Goal: Task Accomplishment & Management: Use online tool/utility

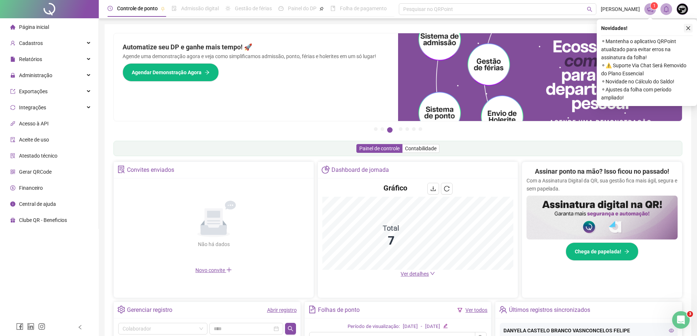
click at [688, 30] on icon "close" at bounding box center [687, 28] width 5 height 5
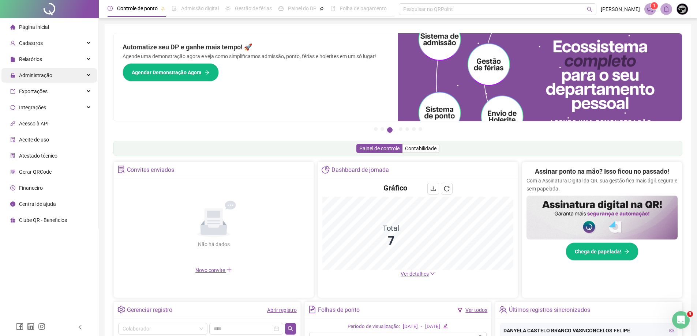
click at [45, 74] on span "Administração" at bounding box center [35, 75] width 33 height 6
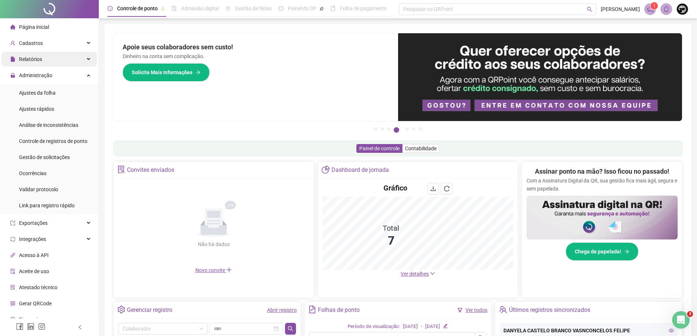
click at [67, 56] on div "Relatórios" at bounding box center [48, 59] width 95 height 15
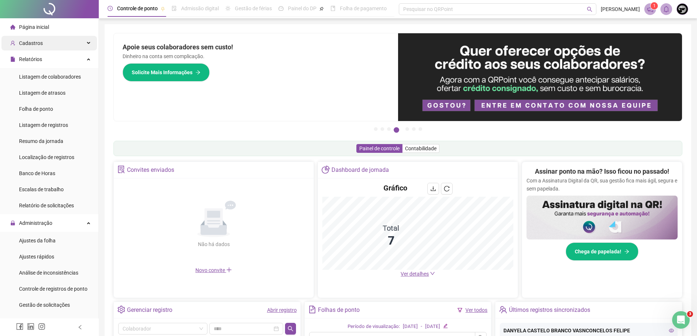
click at [30, 41] on span "Cadastros" at bounding box center [31, 43] width 24 height 6
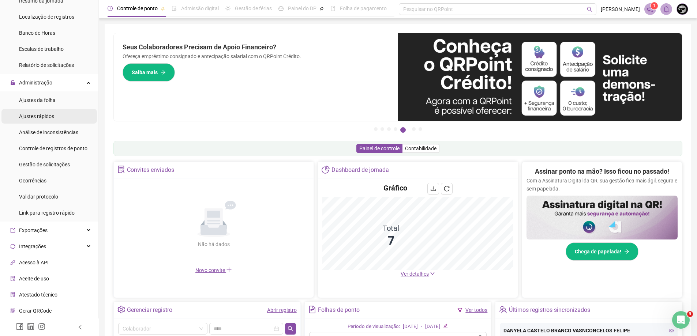
scroll to position [288, 0]
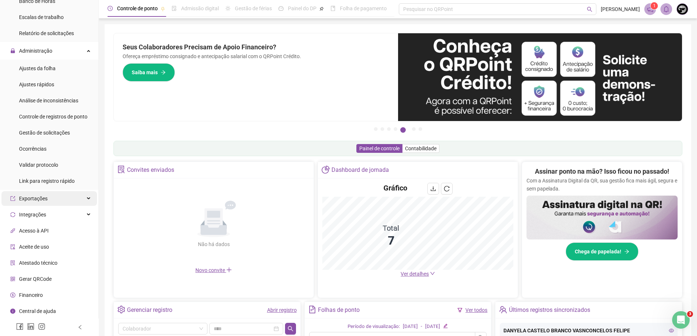
click at [87, 199] on icon at bounding box center [89, 199] width 4 height 0
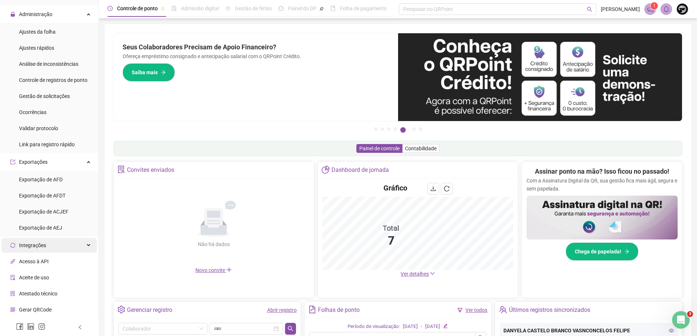
click at [77, 245] on div "Integrações" at bounding box center [48, 245] width 95 height 15
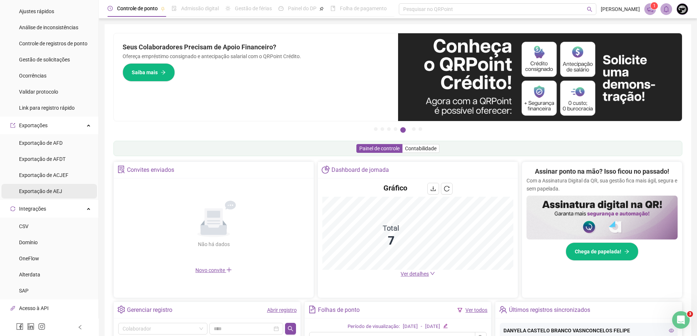
scroll to position [397, 0]
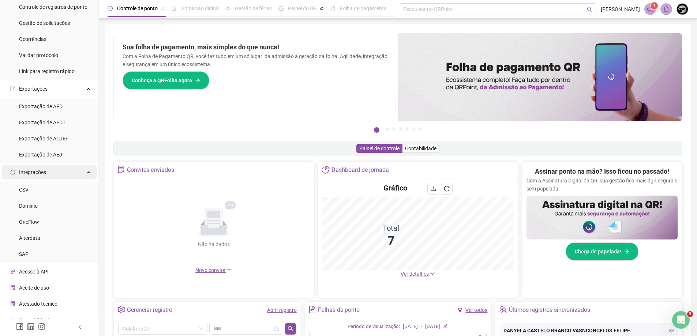
click at [81, 174] on div "Integrações" at bounding box center [48, 172] width 95 height 15
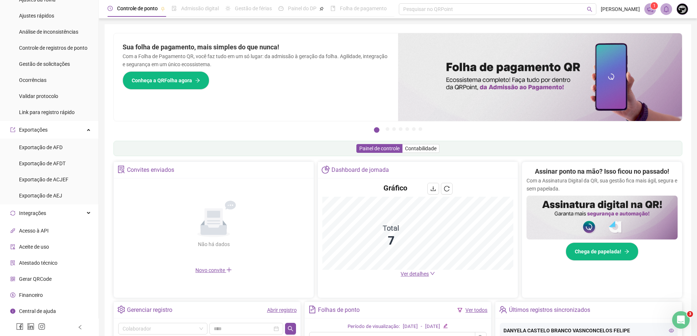
scroll to position [355, 0]
click at [80, 131] on div "Exportações" at bounding box center [48, 131] width 95 height 15
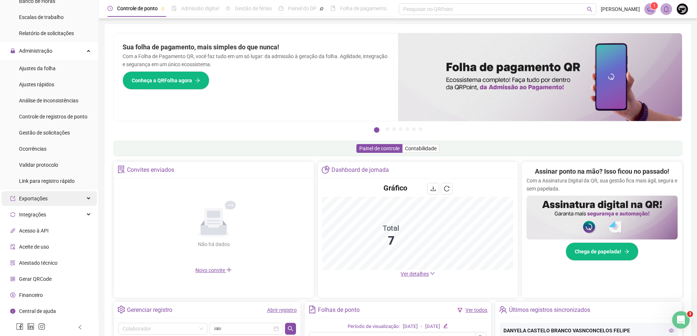
scroll to position [141, 0]
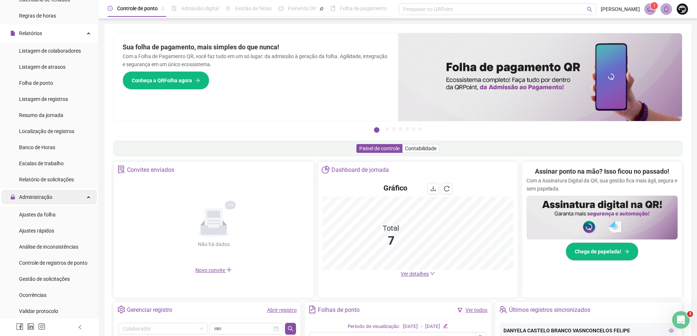
click at [83, 196] on div "Administração" at bounding box center [48, 197] width 95 height 15
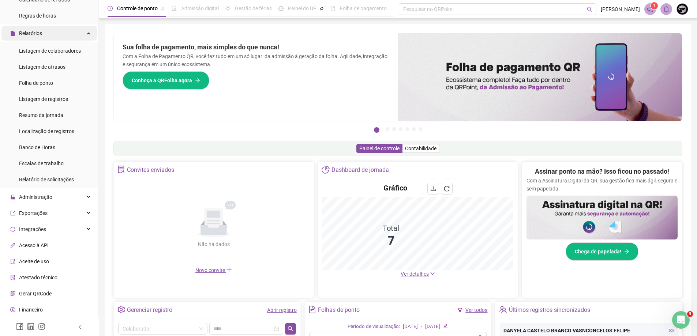
click at [84, 35] on div "Relatórios" at bounding box center [48, 33] width 95 height 15
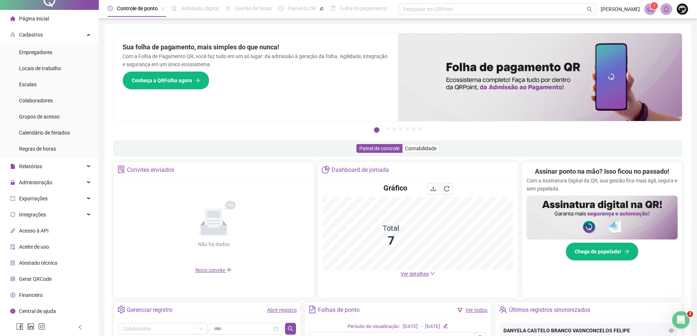
scroll to position [8, 0]
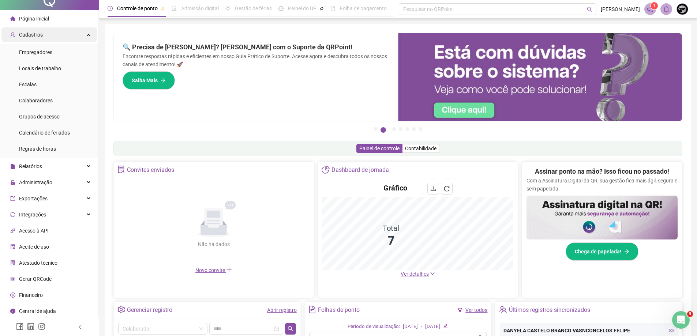
click at [87, 34] on icon at bounding box center [89, 34] width 4 height 0
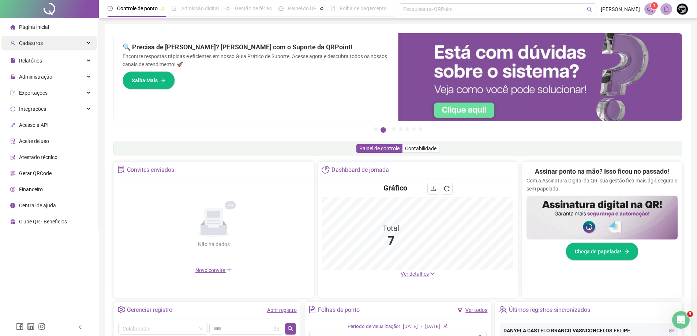
scroll to position [0, 0]
click at [88, 60] on div "Relatórios" at bounding box center [48, 59] width 95 height 15
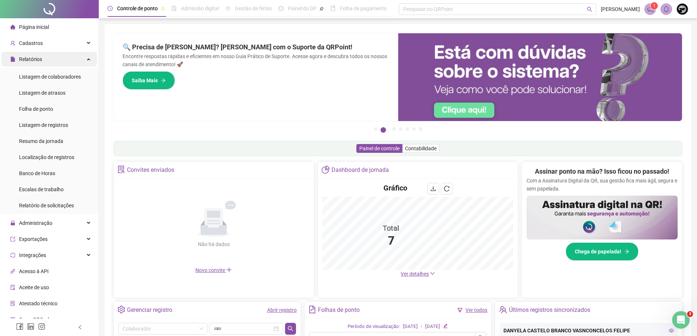
click at [88, 60] on div "Relatórios" at bounding box center [48, 59] width 95 height 15
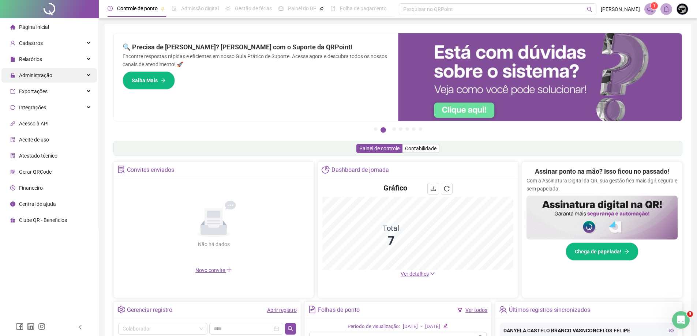
click at [88, 76] on div "Administração" at bounding box center [48, 75] width 95 height 15
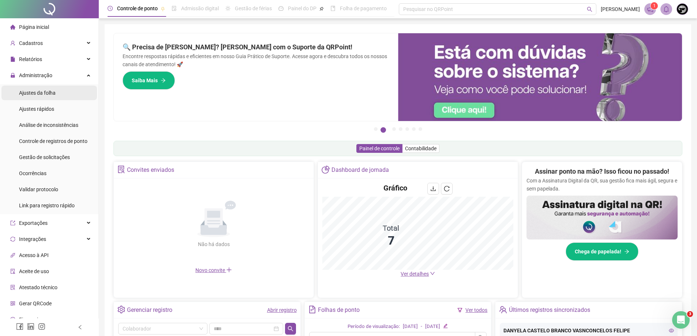
click at [67, 93] on li "Ajustes da folha" at bounding box center [48, 93] width 95 height 15
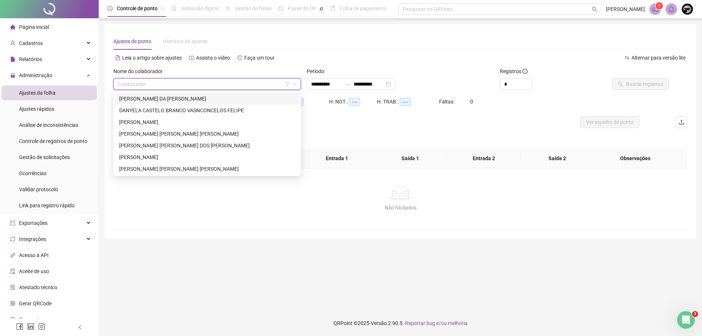
click at [168, 84] on input "search" at bounding box center [204, 84] width 172 height 11
click at [162, 101] on div "[PERSON_NAME] DA [PERSON_NAME]" at bounding box center [207, 99] width 176 height 8
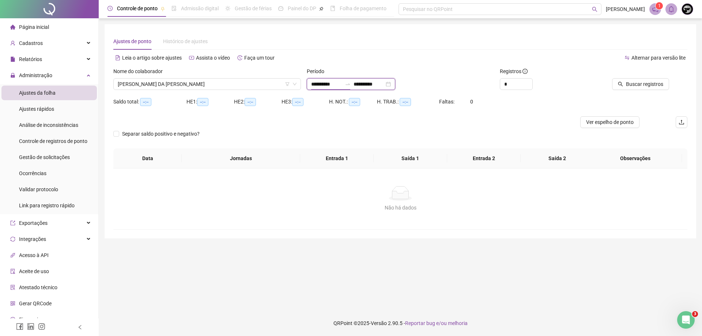
click at [320, 84] on input "**********" at bounding box center [326, 84] width 31 height 8
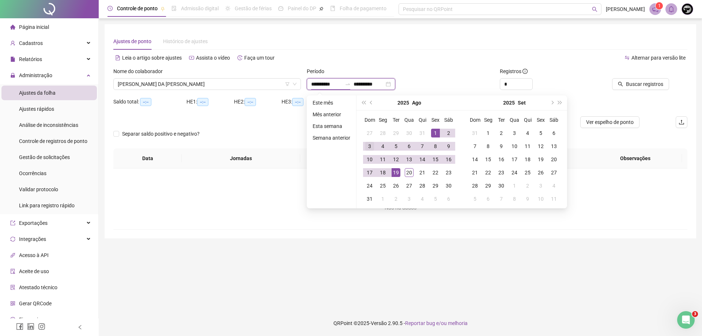
type input "**********"
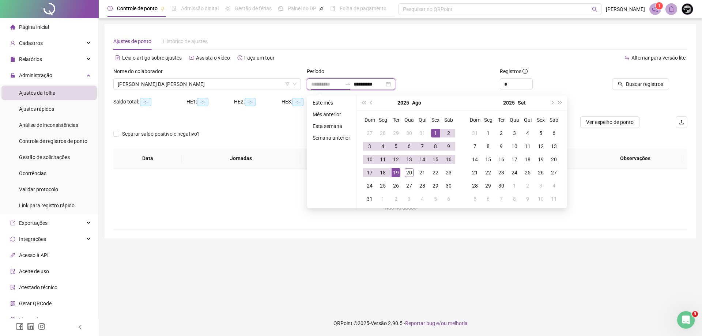
type input "**********"
click at [437, 132] on div "1" at bounding box center [435, 133] width 9 height 9
type input "**********"
click at [408, 173] on div "20" at bounding box center [409, 172] width 9 height 9
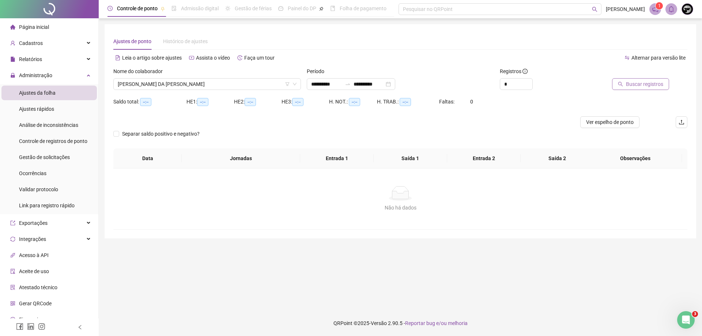
click at [653, 85] on span "Buscar registros" at bounding box center [644, 84] width 37 height 8
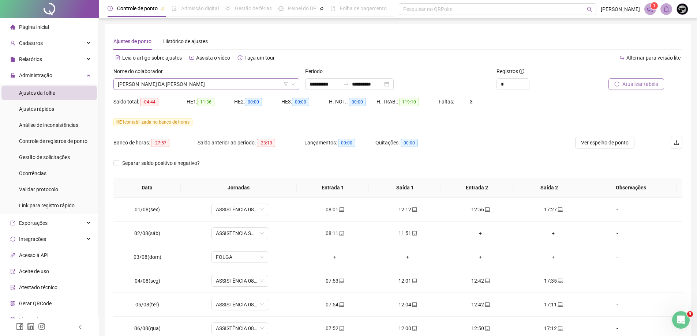
click at [189, 85] on span "[PERSON_NAME] DA [PERSON_NAME]" at bounding box center [206, 84] width 177 height 11
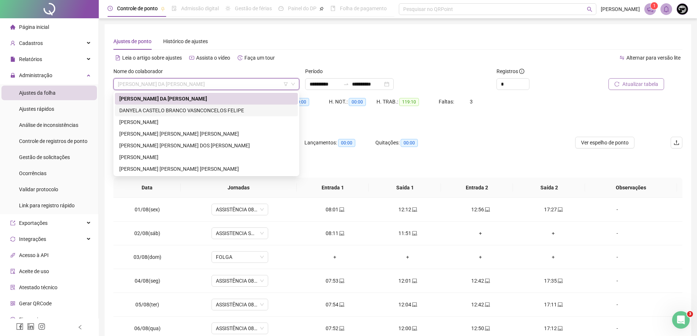
click at [178, 111] on div "DANYELA CASTELO BRANCO VASNCONCELOS FELIPE" at bounding box center [206, 110] width 174 height 8
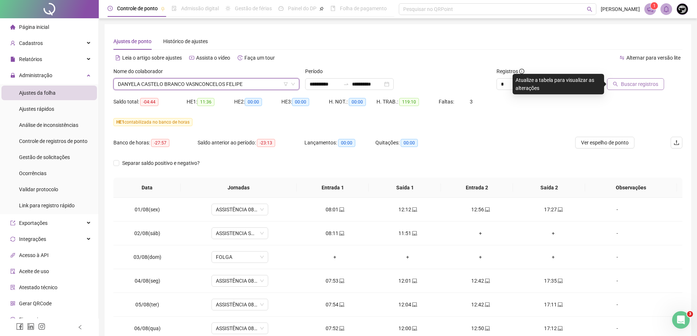
click at [647, 83] on span "Buscar registros" at bounding box center [638, 84] width 37 height 8
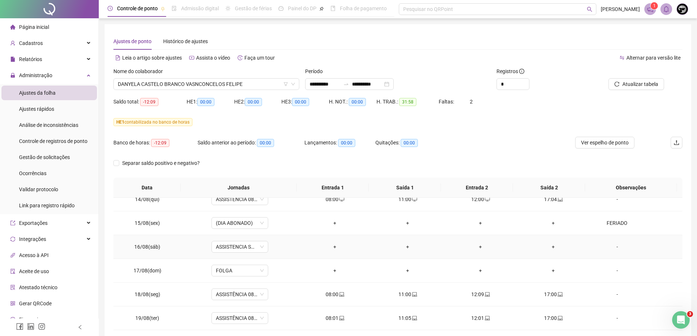
scroll to position [58, 0]
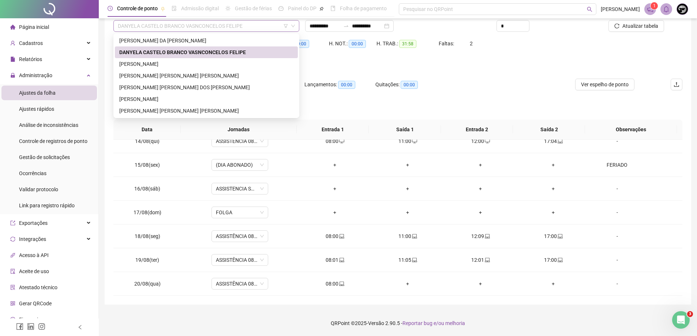
click at [192, 26] on span "DANYELA CASTELO BRANCO VASNCONCELOS FELIPE" at bounding box center [206, 25] width 177 height 11
click at [177, 64] on div "[PERSON_NAME]" at bounding box center [206, 64] width 174 height 8
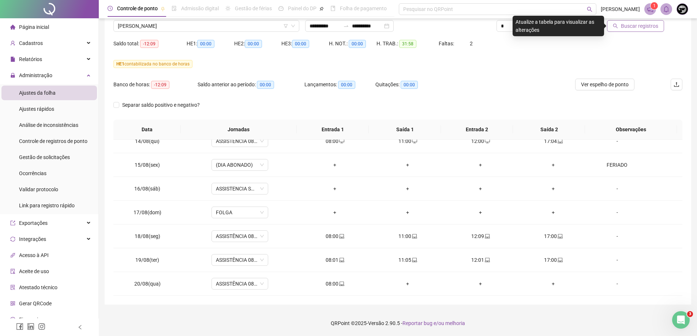
click at [651, 23] on span "Buscar registros" at bounding box center [638, 26] width 37 height 8
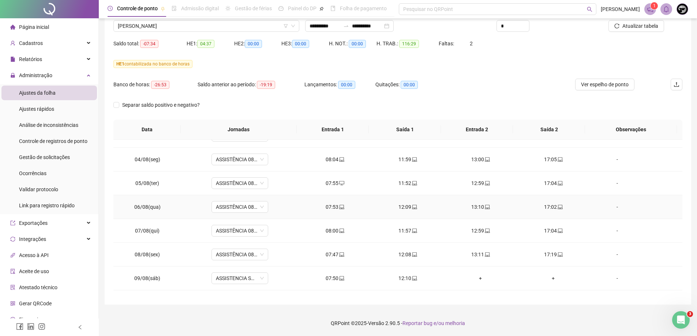
scroll to position [0, 0]
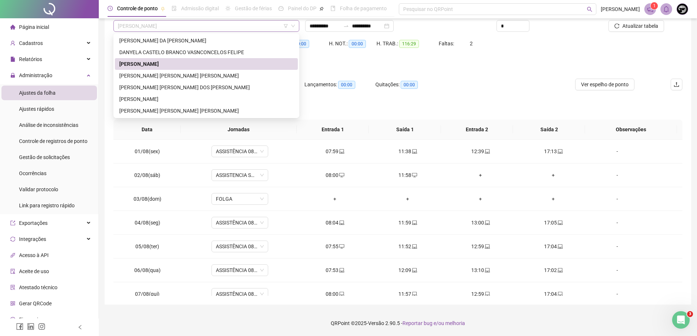
click at [195, 24] on span "[PERSON_NAME]" at bounding box center [206, 25] width 177 height 11
click at [177, 76] on div "[PERSON_NAME] [PERSON_NAME] [PERSON_NAME]" at bounding box center [206, 76] width 174 height 8
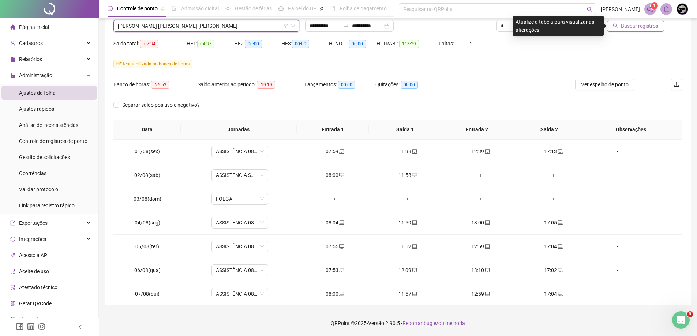
click at [628, 27] on span "Buscar registros" at bounding box center [638, 26] width 37 height 8
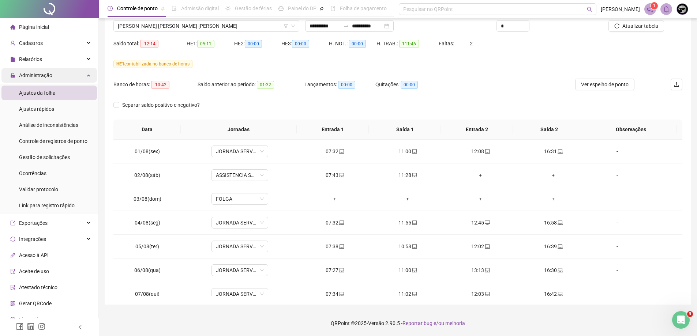
click at [55, 76] on div "Administração" at bounding box center [48, 75] width 95 height 15
